Goal: Download file/media

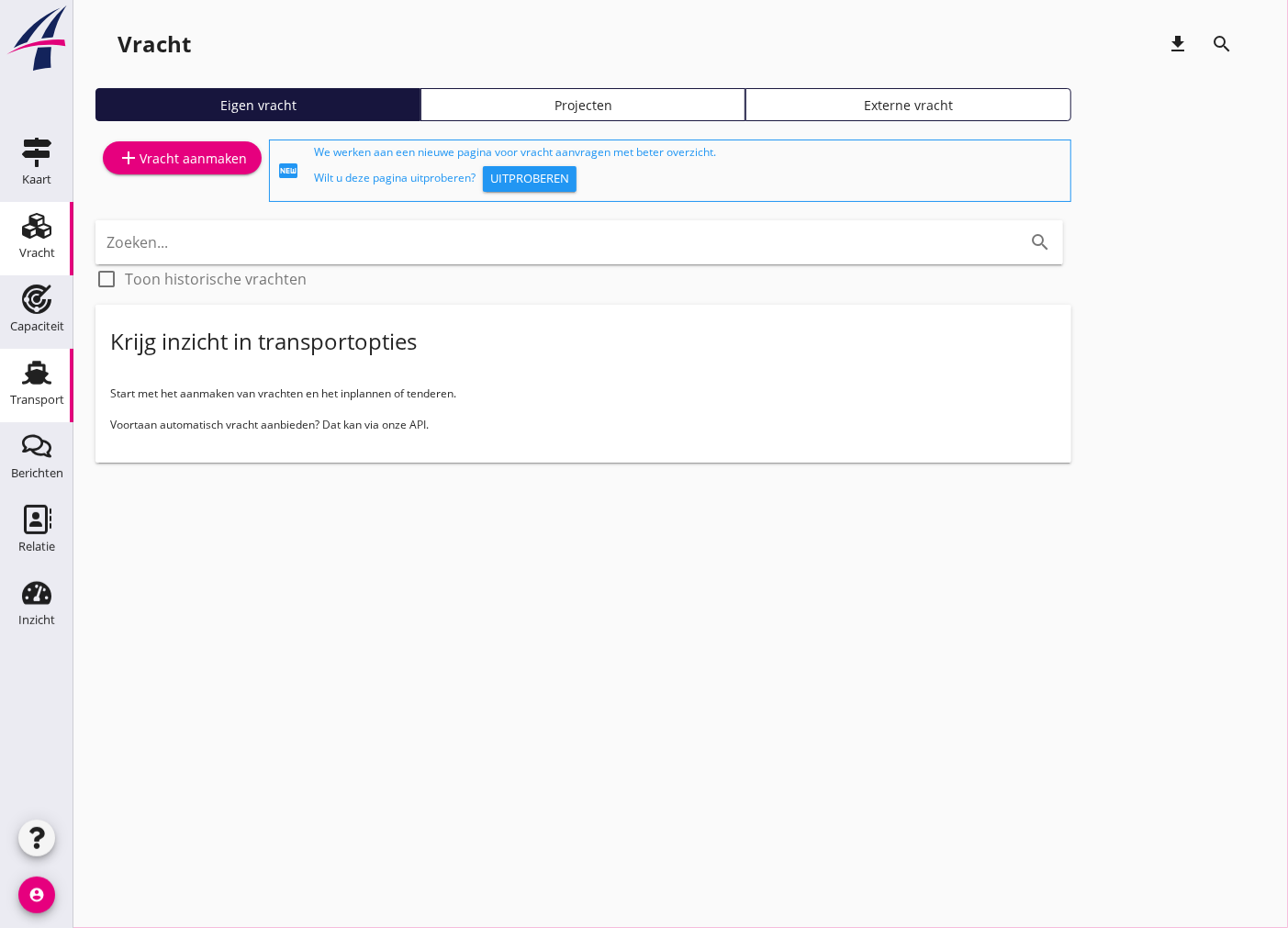
click at [39, 384] on icon "Transport" at bounding box center [36, 372] width 29 height 29
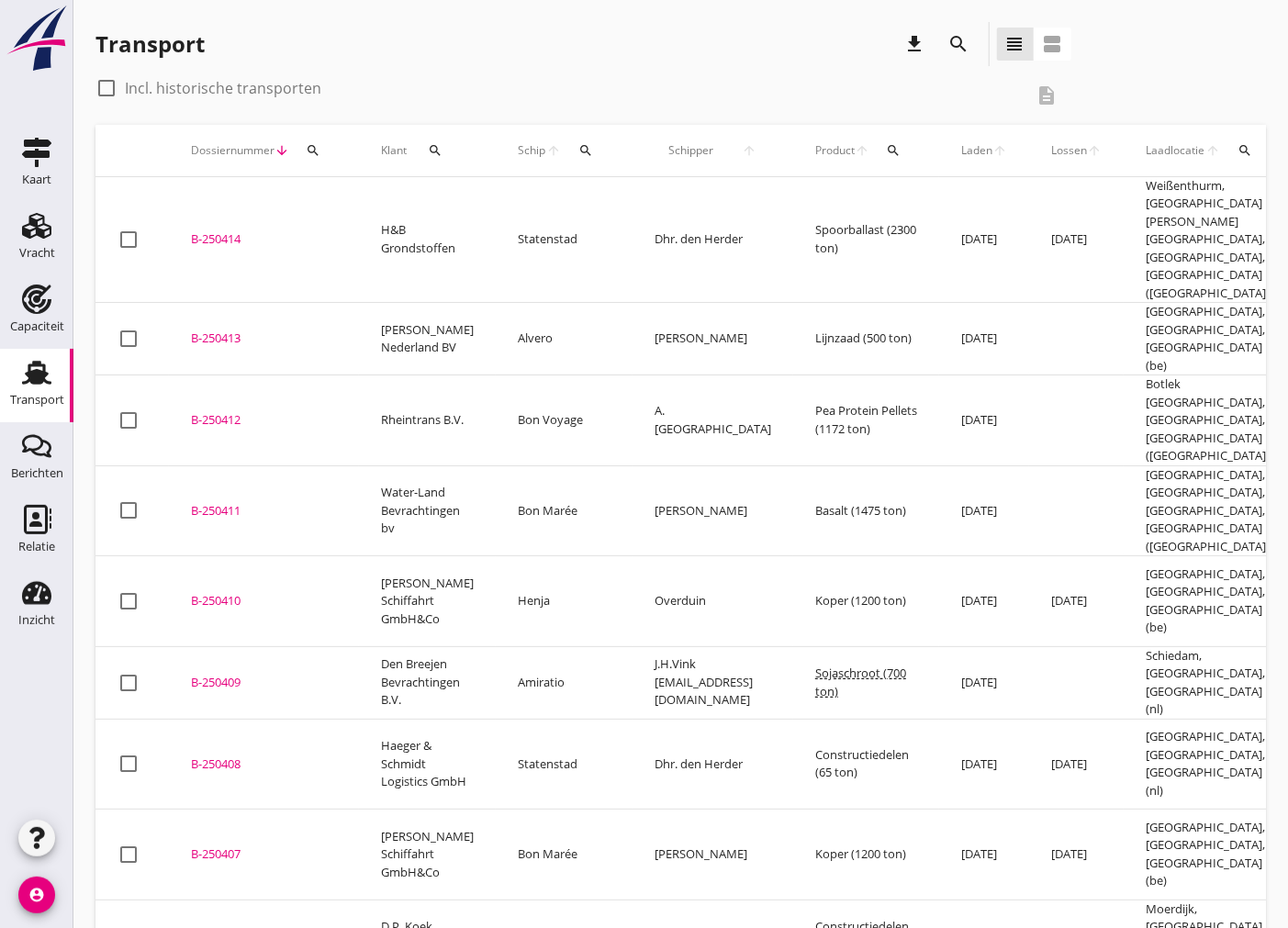
click at [433, 145] on icon "search" at bounding box center [435, 151] width 15 height 15
click at [571, 207] on input "Zoeken op opdrachtgever..." at bounding box center [517, 203] width 191 height 29
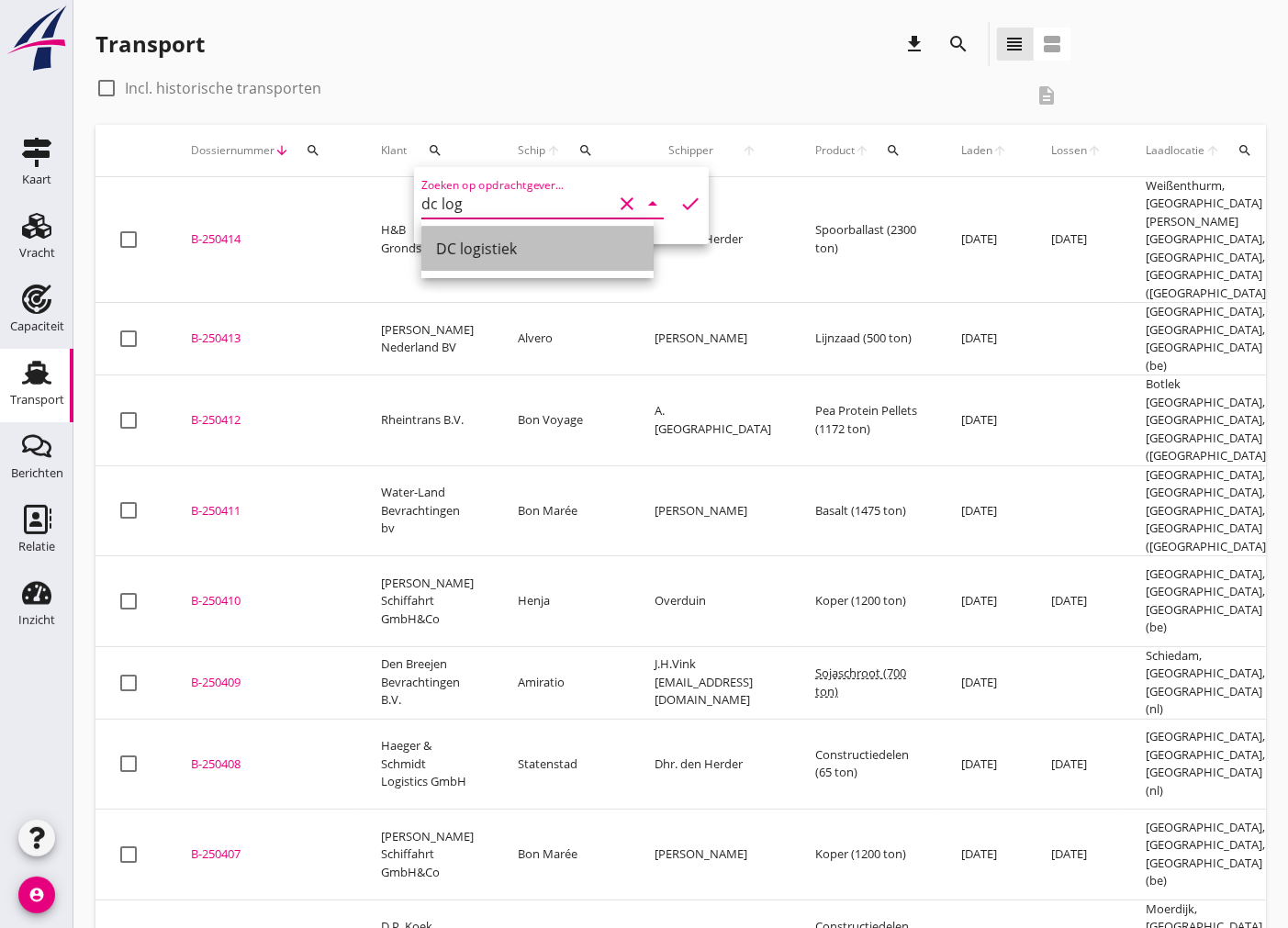
click at [569, 240] on div "DC logistiek" at bounding box center [538, 249] width 203 height 22
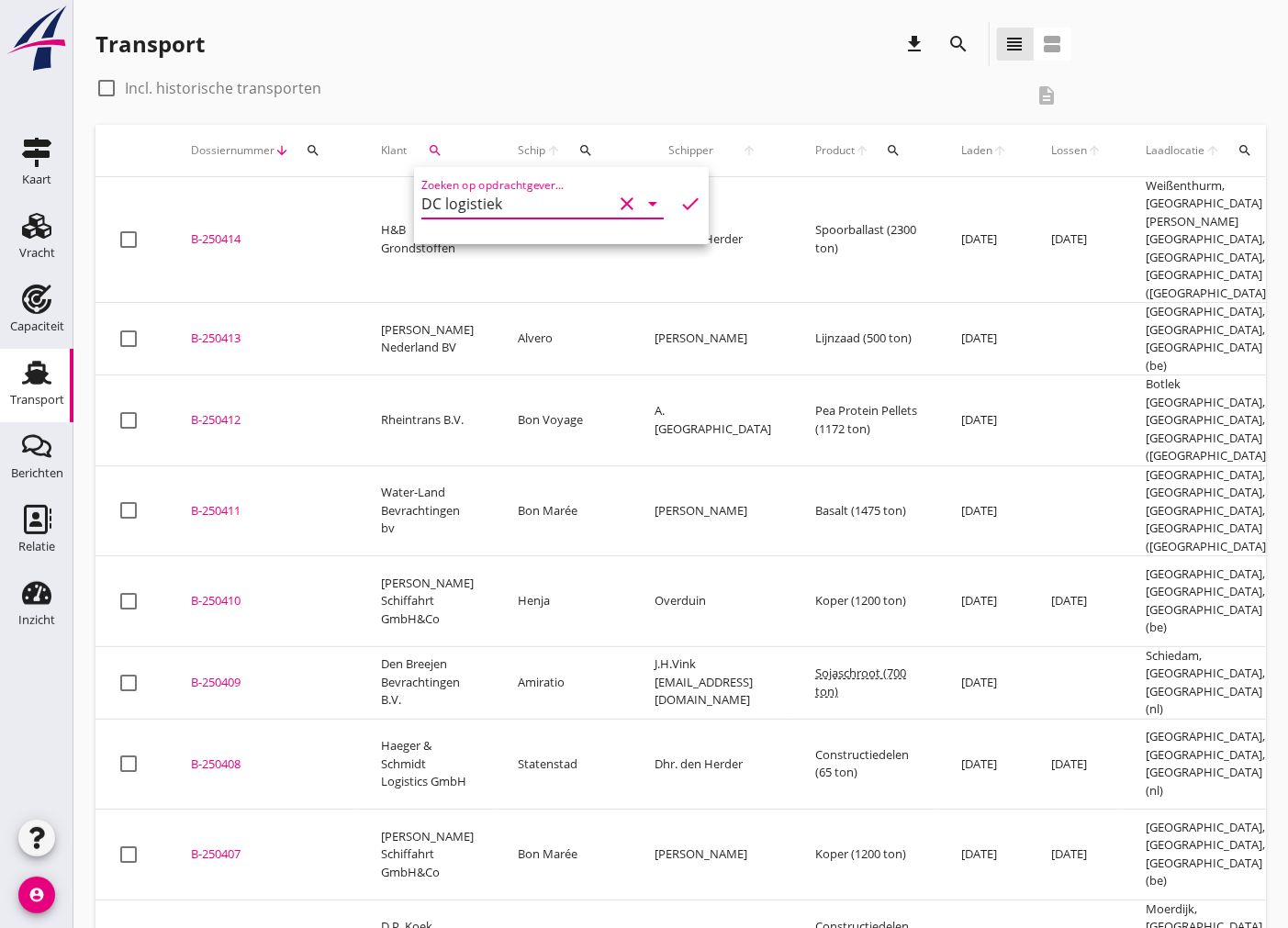
type input "DC logistiek"
click at [682, 203] on icon "check" at bounding box center [691, 203] width 22 height 22
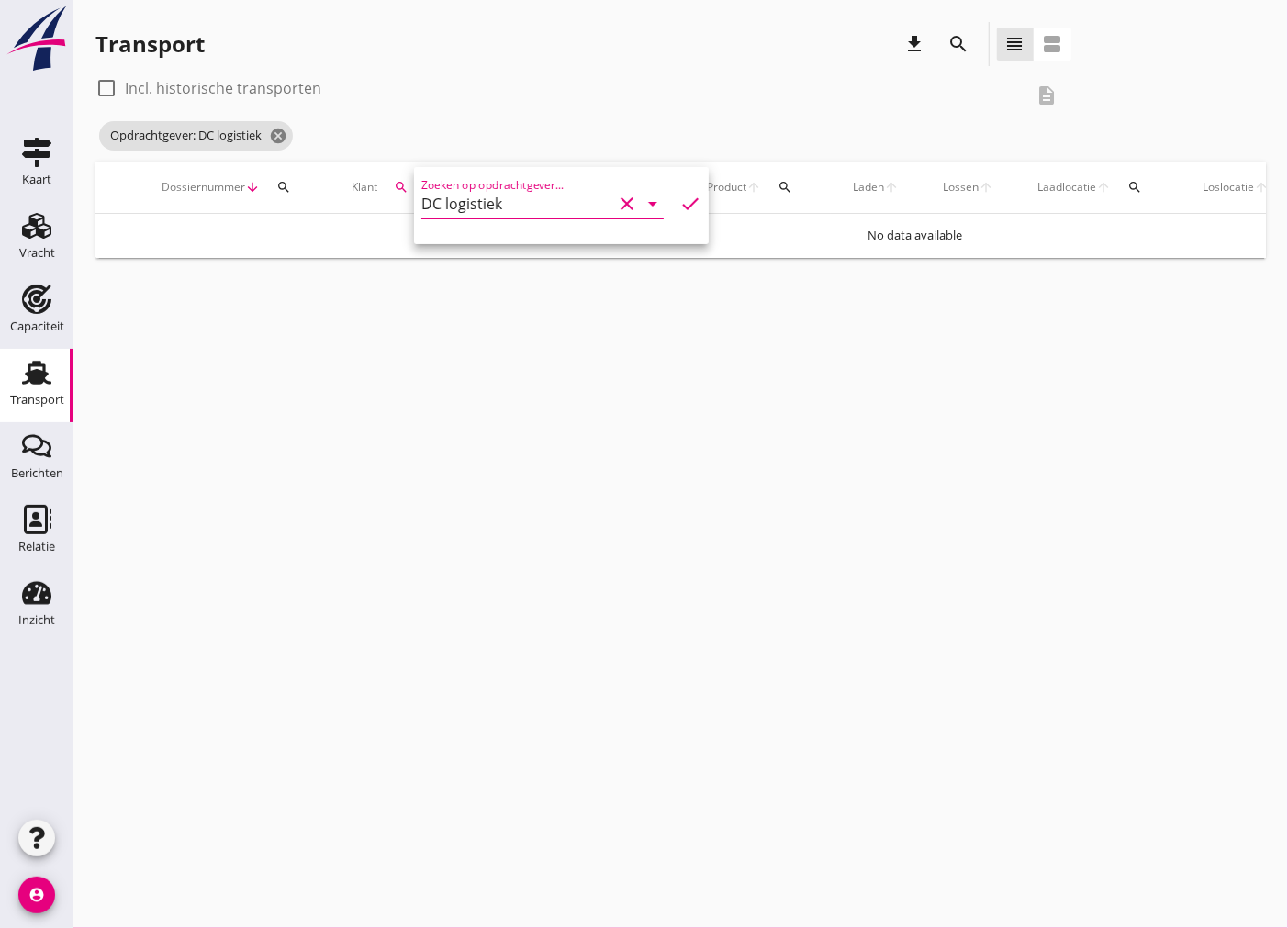
click at [101, 88] on div at bounding box center [106, 88] width 31 height 31
checkbox input "true"
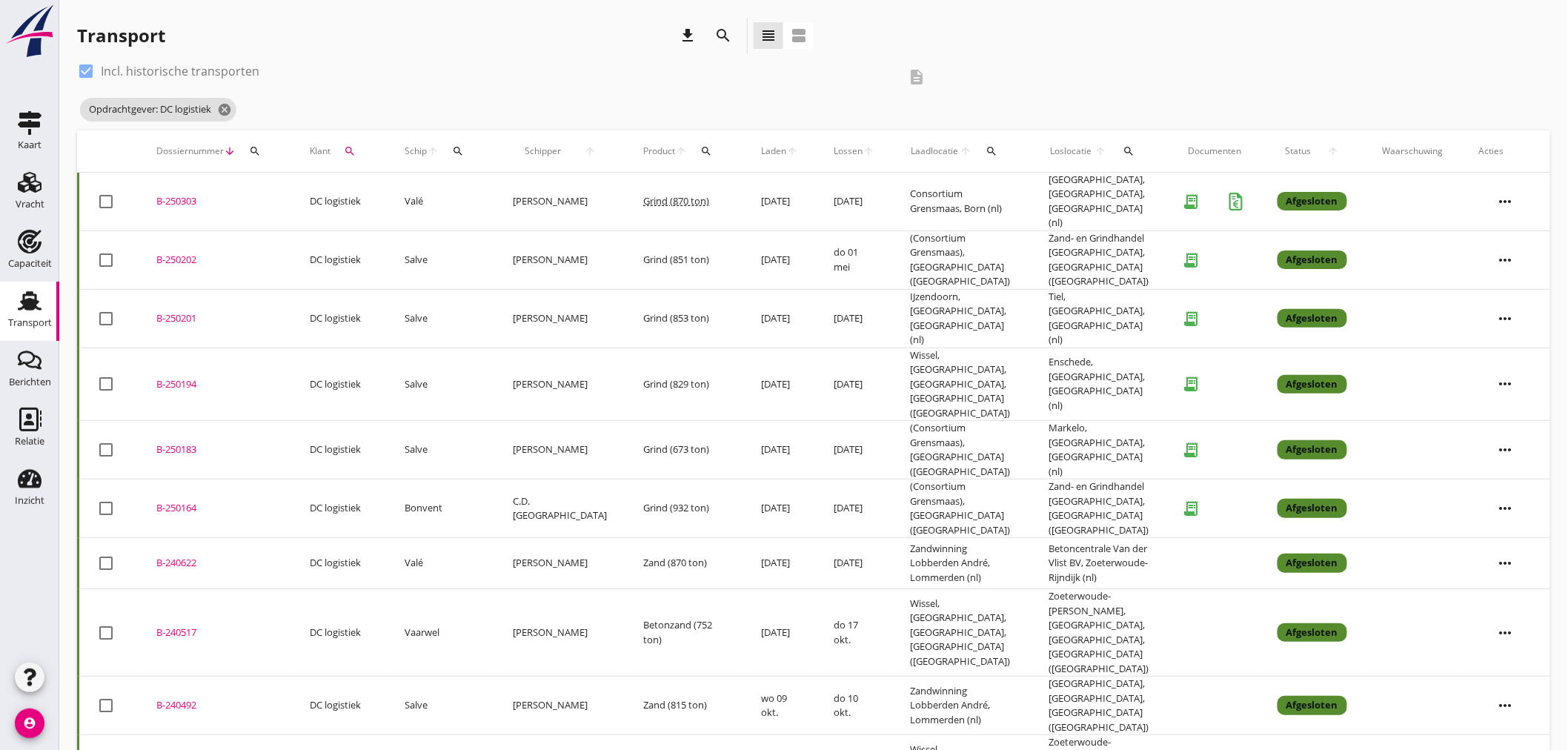
click at [357, 155] on div "search" at bounding box center [349, 151] width 27 height 12
click at [403, 197] on input "Zoeken op opdrachtgever..." at bounding box center [420, 194] width 154 height 23
click at [428, 220] on div "[PERSON_NAME]" at bounding box center [436, 230] width 164 height 35
type input "[PERSON_NAME]"
click at [550, 196] on icon "check" at bounding box center [559, 194] width 18 height 18
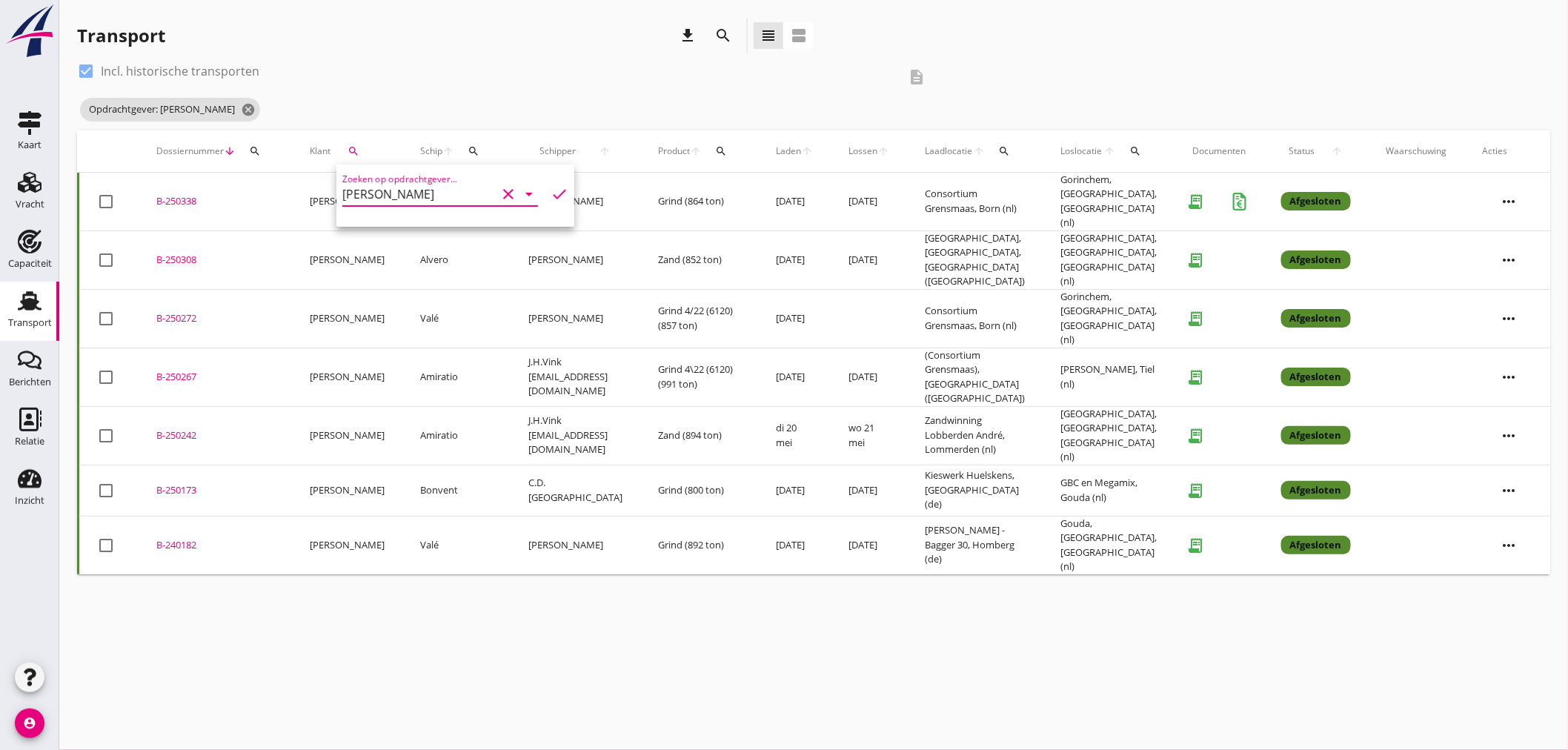
click at [1039, 606] on div "cancel You are impersonating another user. Transport download search view_headl…" at bounding box center [813, 375] width 1508 height 750
click at [180, 311] on div "B-250272" at bounding box center [215, 319] width 117 height 14
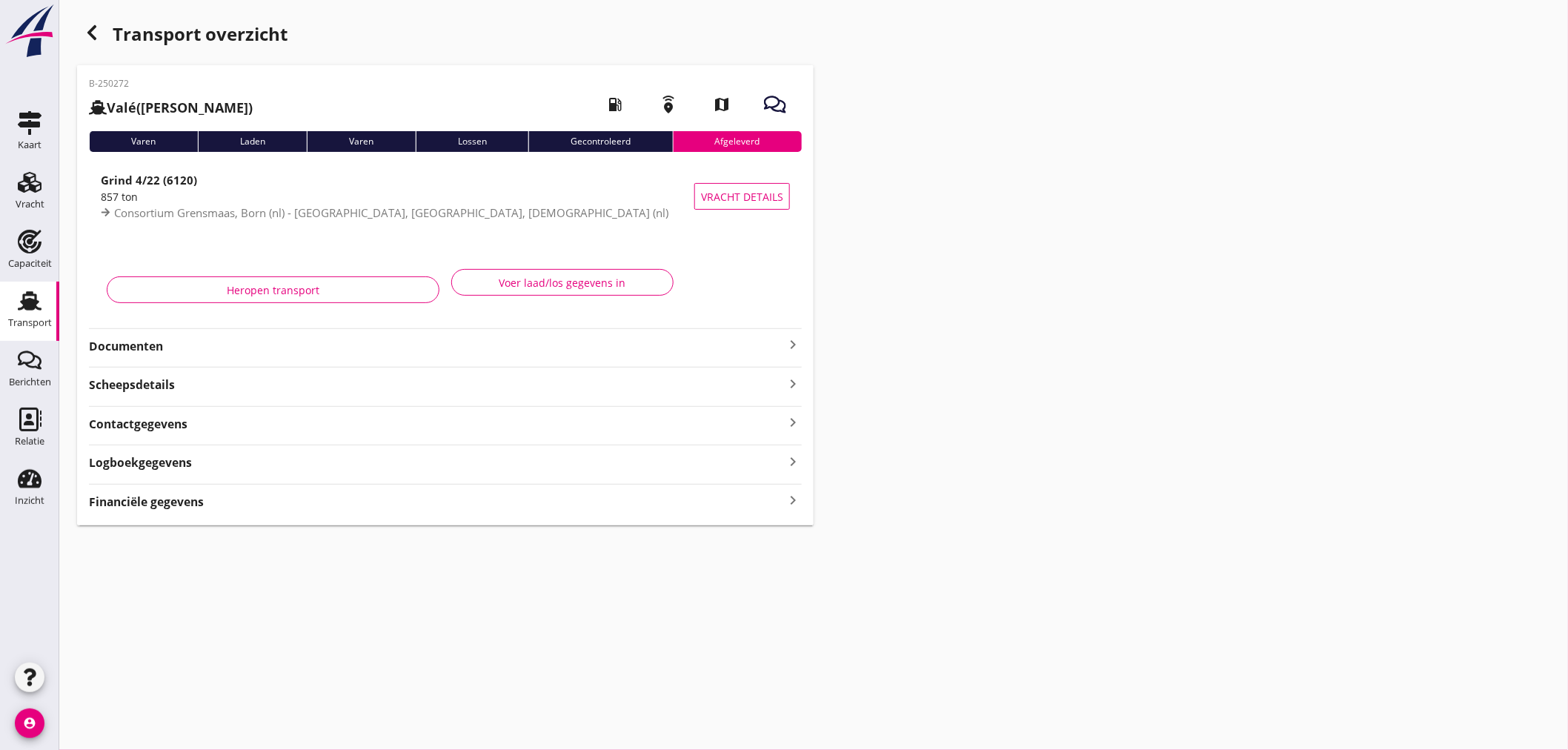
click at [225, 348] on strong "Documenten" at bounding box center [437, 346] width 695 height 17
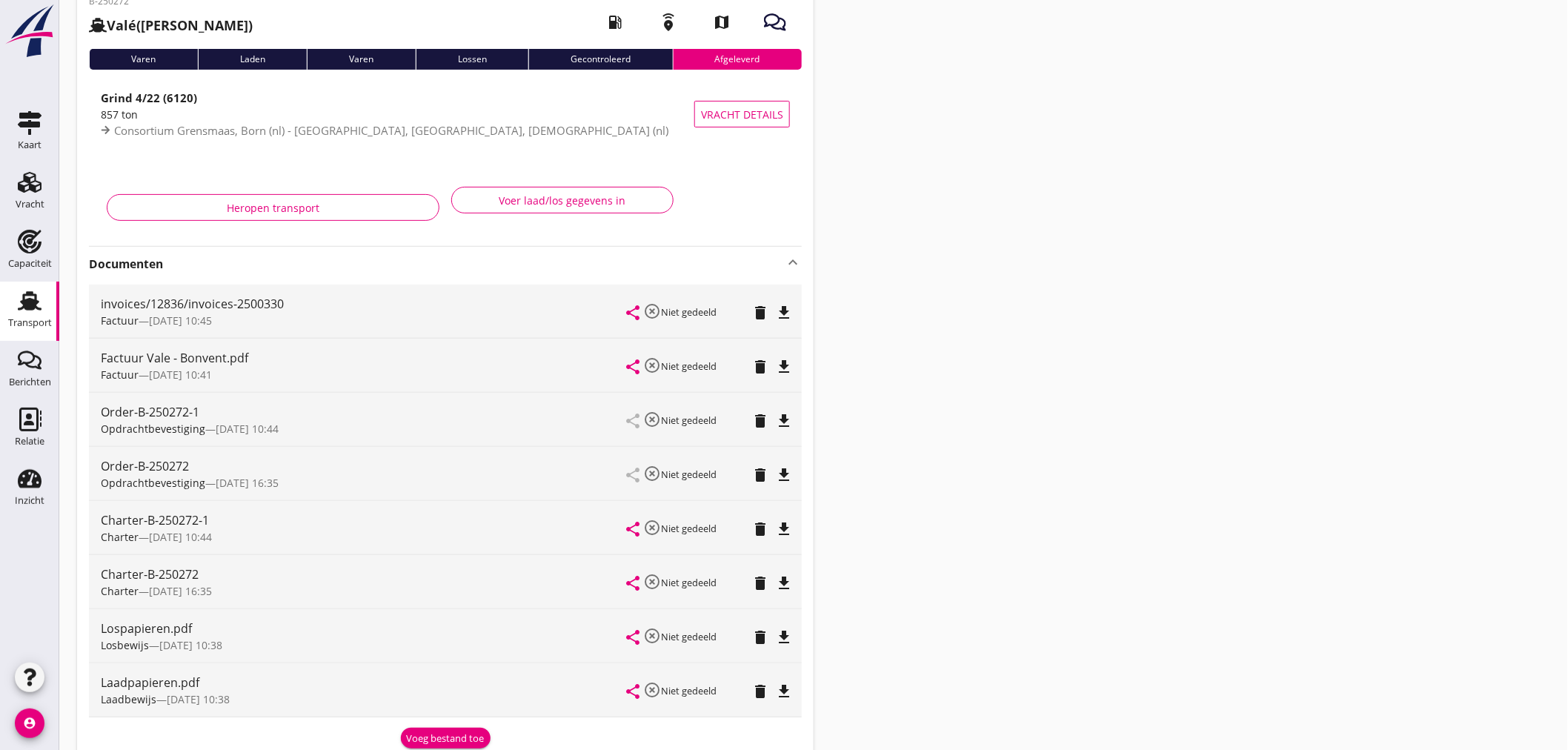
scroll to position [164, 0]
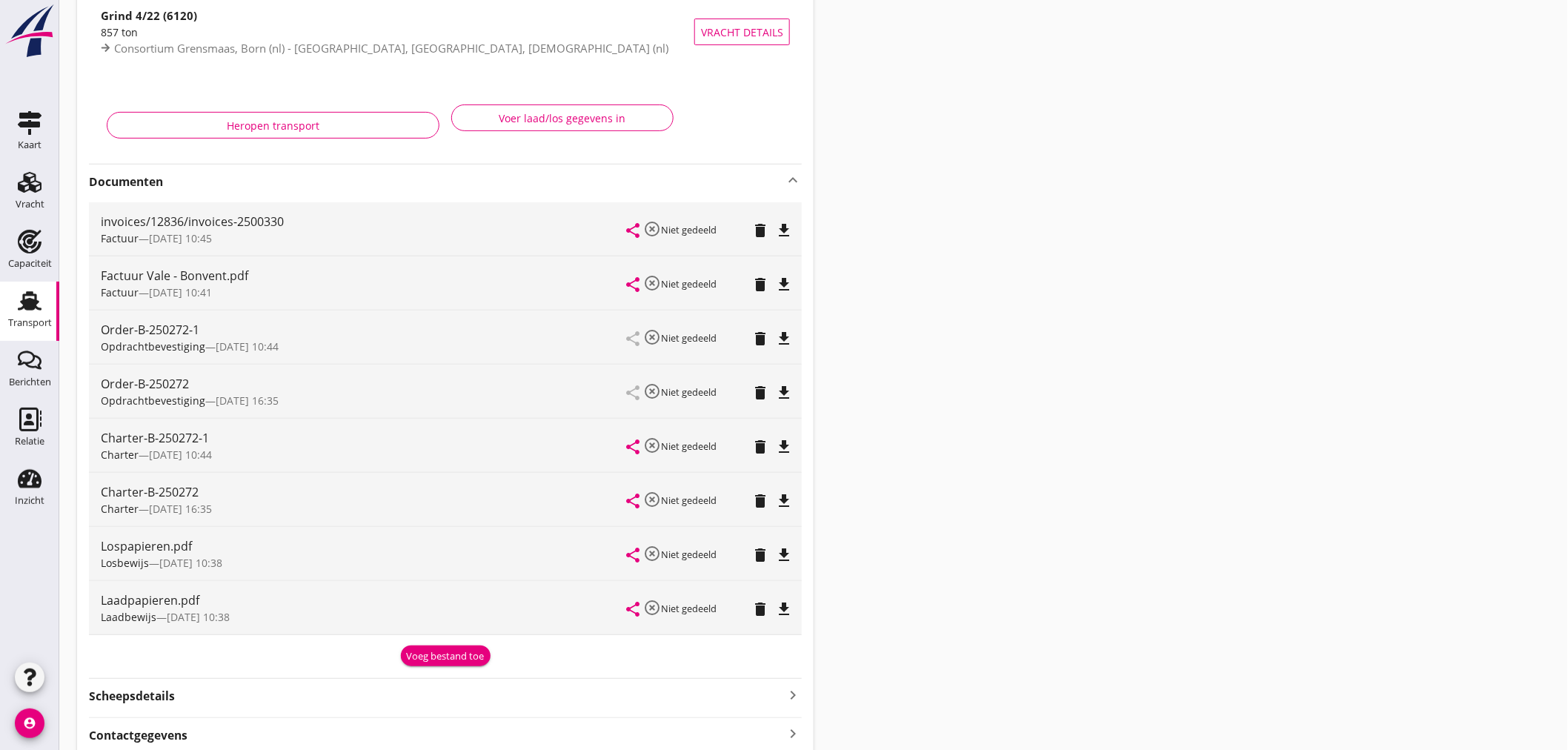
click at [146, 335] on div "Order-B-250272-1" at bounding box center [364, 330] width 526 height 18
click at [784, 332] on icon "file_download" at bounding box center [784, 339] width 18 height 18
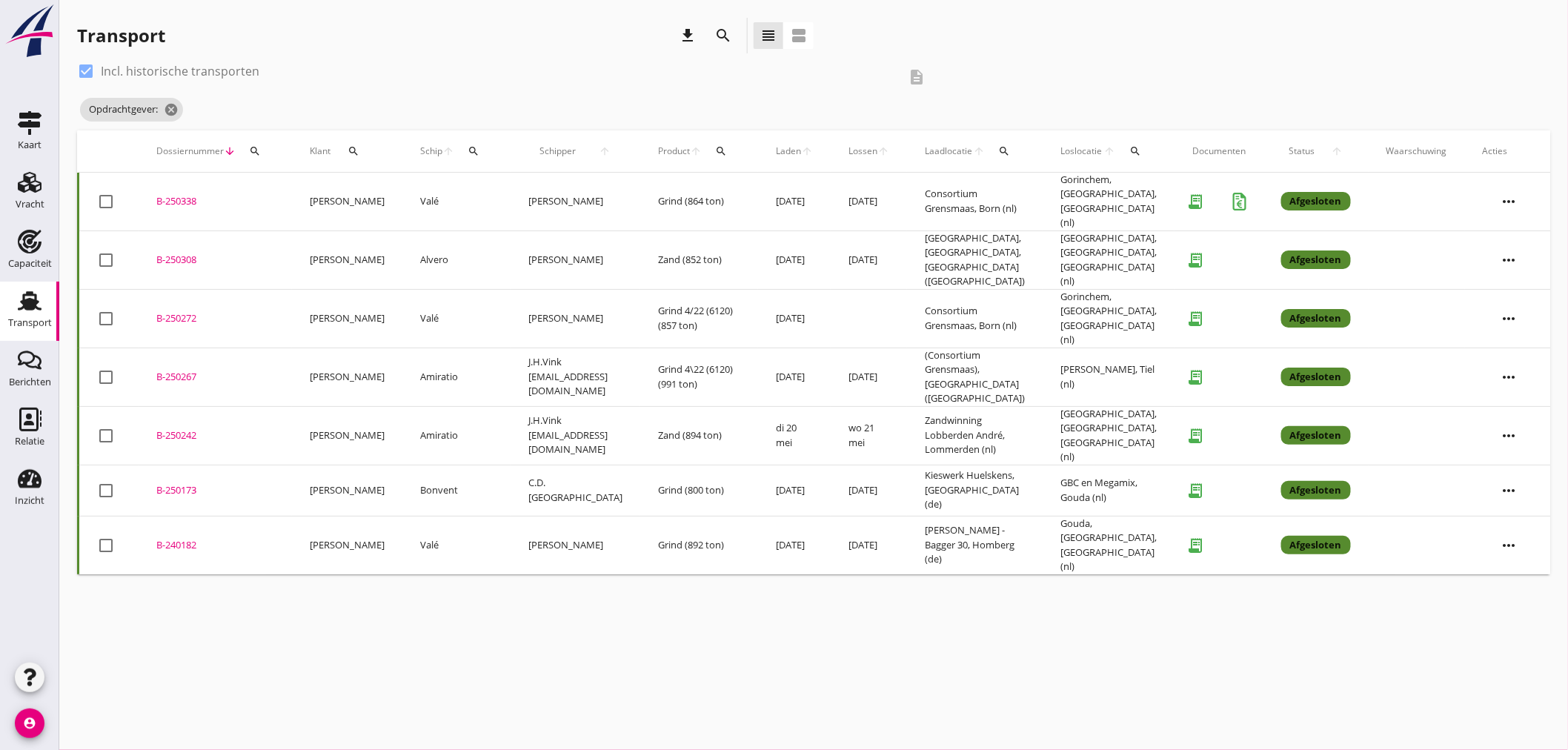
click at [168, 194] on div "B-250338" at bounding box center [215, 201] width 117 height 14
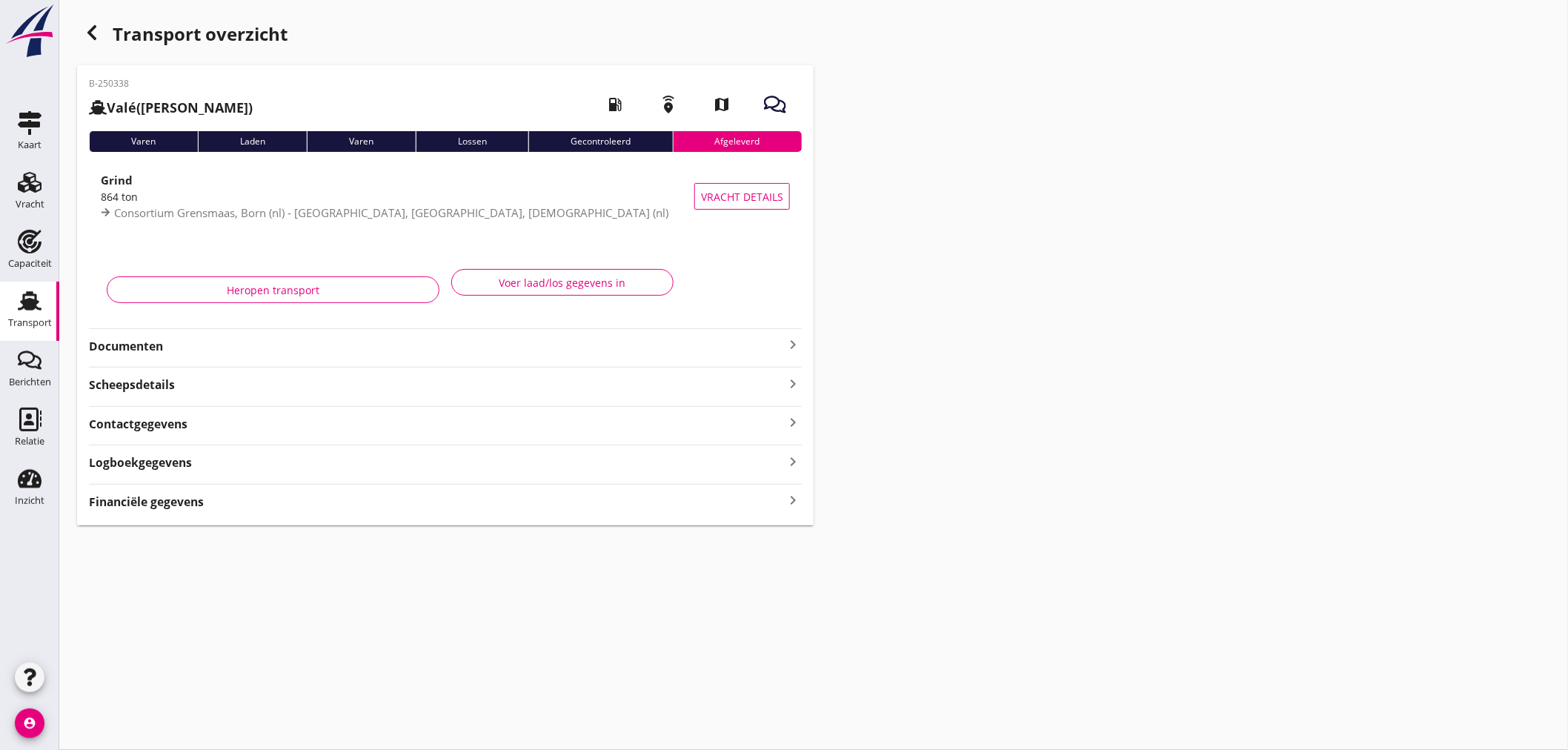
click at [298, 332] on div "Documenten keyboard_arrow_right" at bounding box center [446, 341] width 713 height 27
click at [289, 343] on strong "Documenten" at bounding box center [437, 346] width 695 height 17
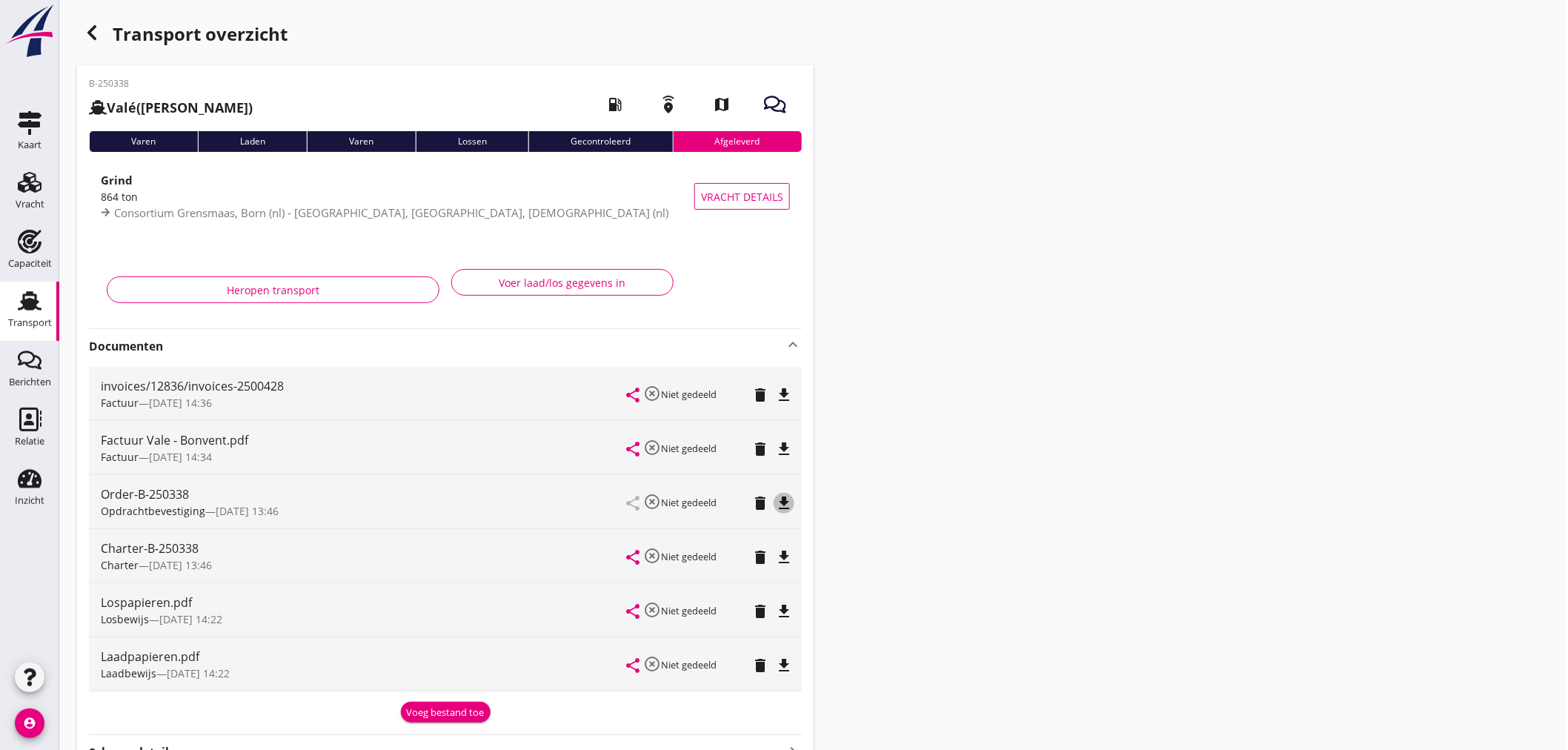
click at [780, 501] on icon "file_download" at bounding box center [784, 503] width 18 height 18
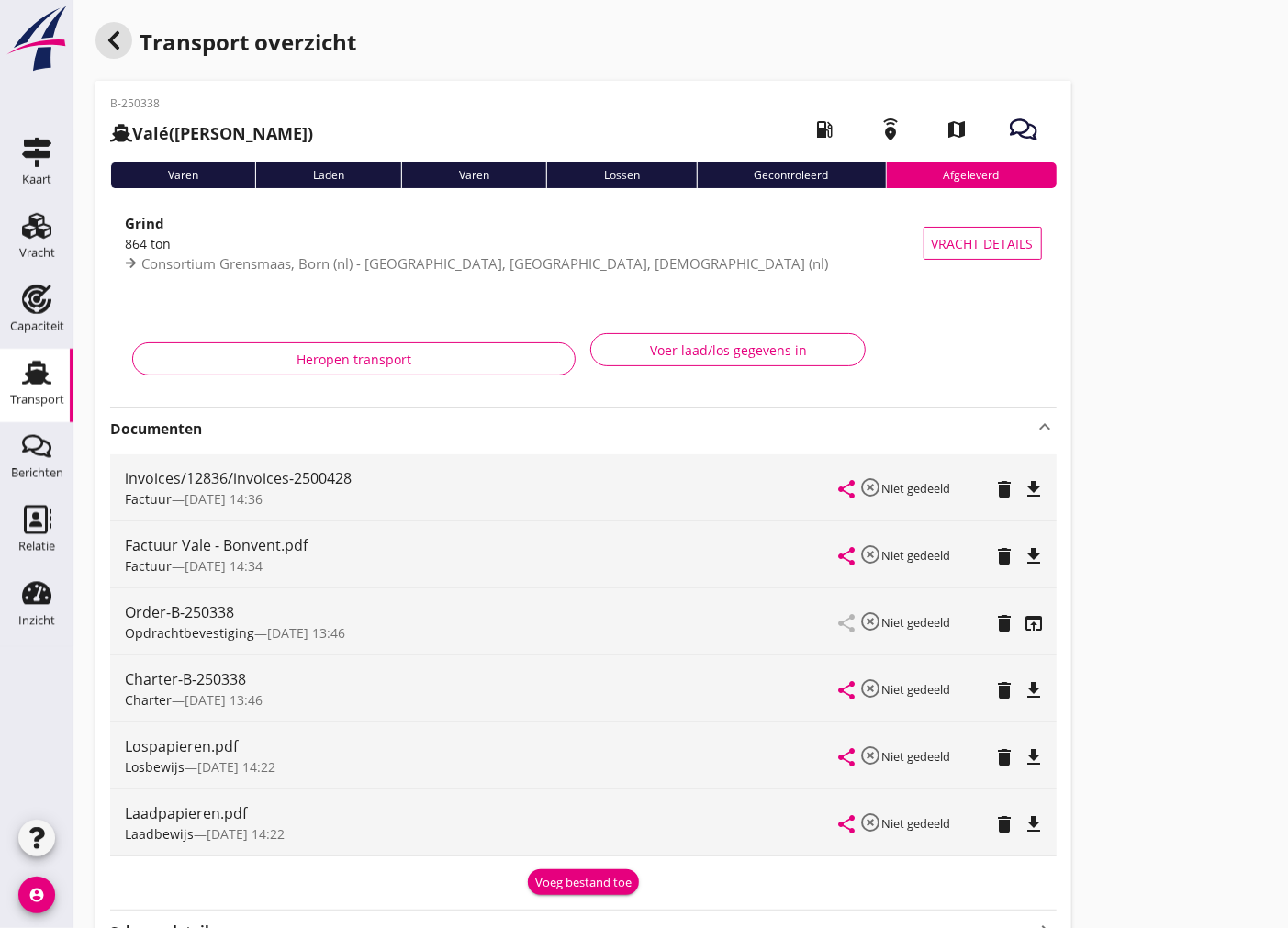
click at [111, 40] on use "button" at bounding box center [114, 40] width 11 height 18
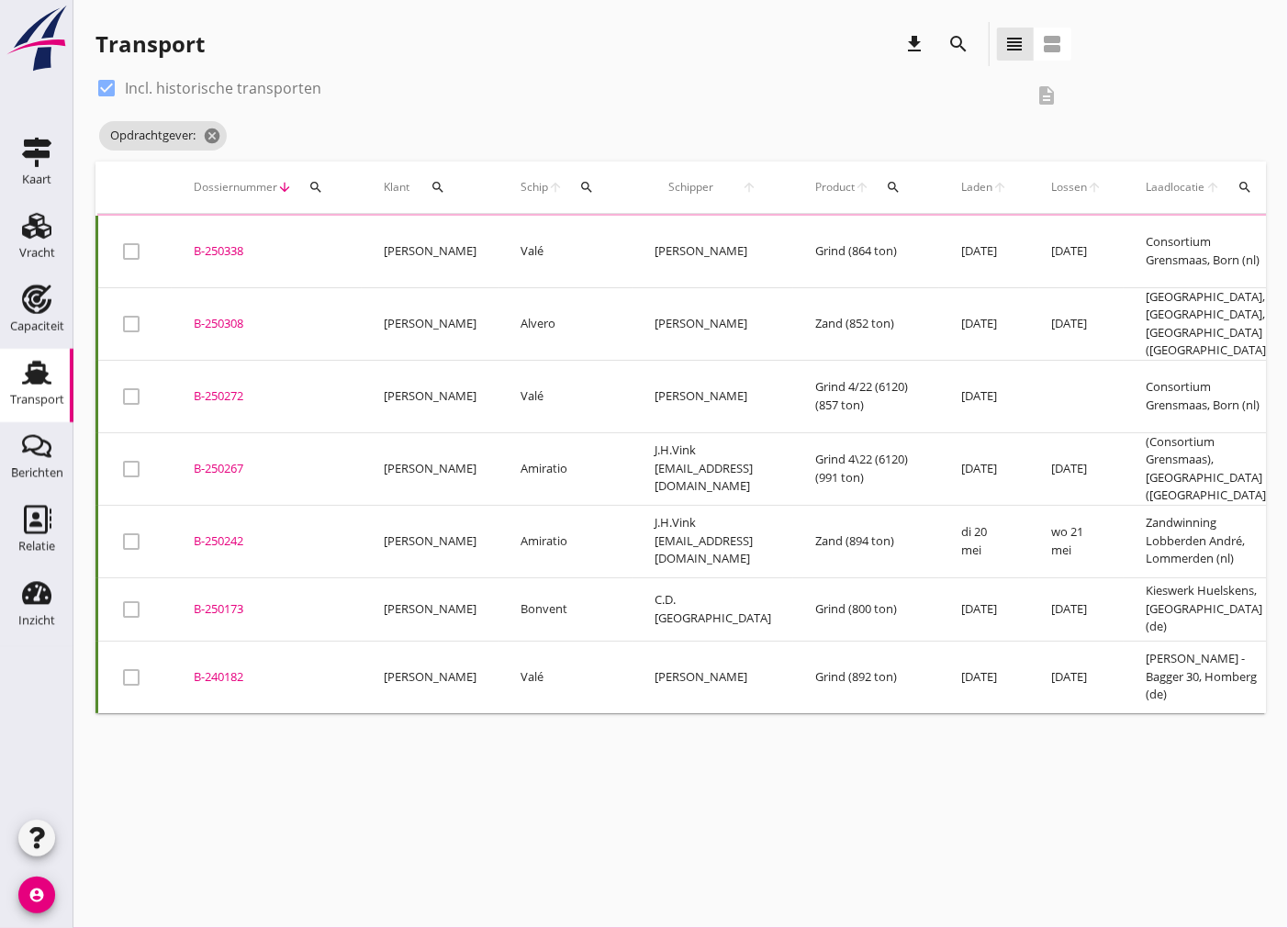
click at [37, 903] on icon "account_circle" at bounding box center [36, 895] width 37 height 37
click at [141, 889] on div "Uitloggen" at bounding box center [138, 888] width 78 height 22
